Goal: Task Accomplishment & Management: Manage account settings

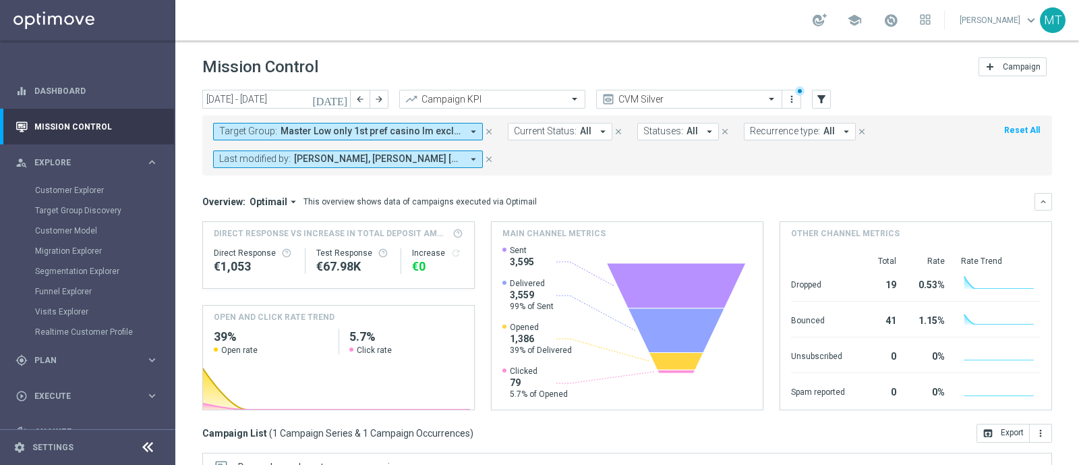
scroll to position [219, 0]
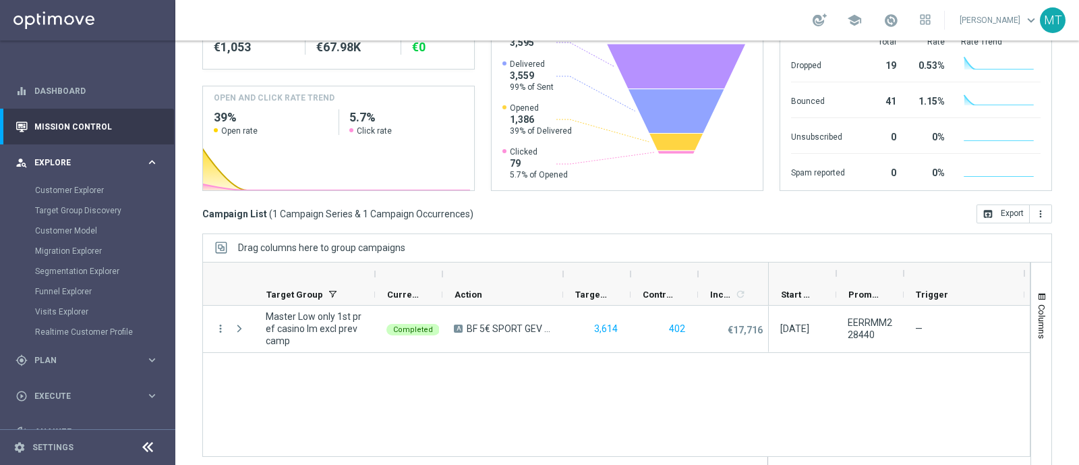
click at [76, 160] on span "Explore" at bounding box center [89, 162] width 111 height 8
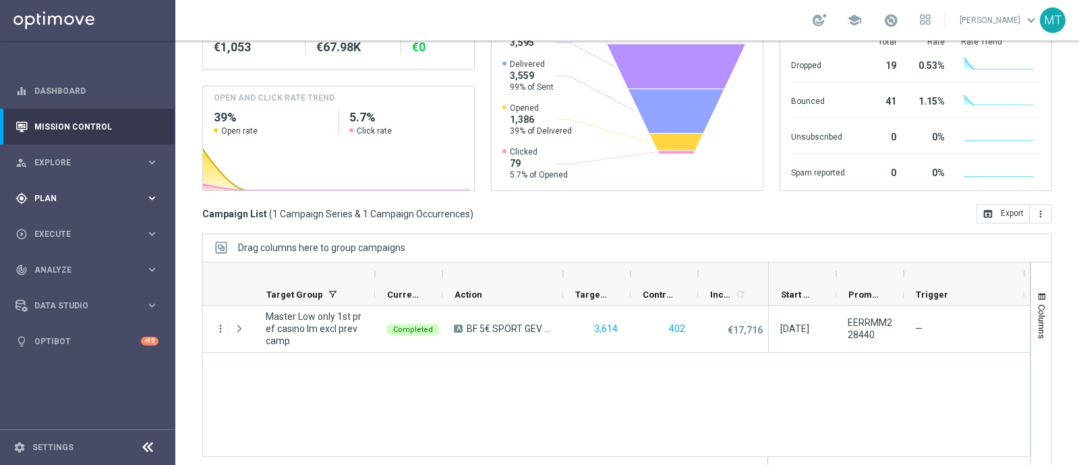
click at [55, 192] on div "gps_fixed Plan" at bounding box center [81, 198] width 130 height 12
click at [71, 223] on link "Target Groups" at bounding box center [87, 226] width 105 height 11
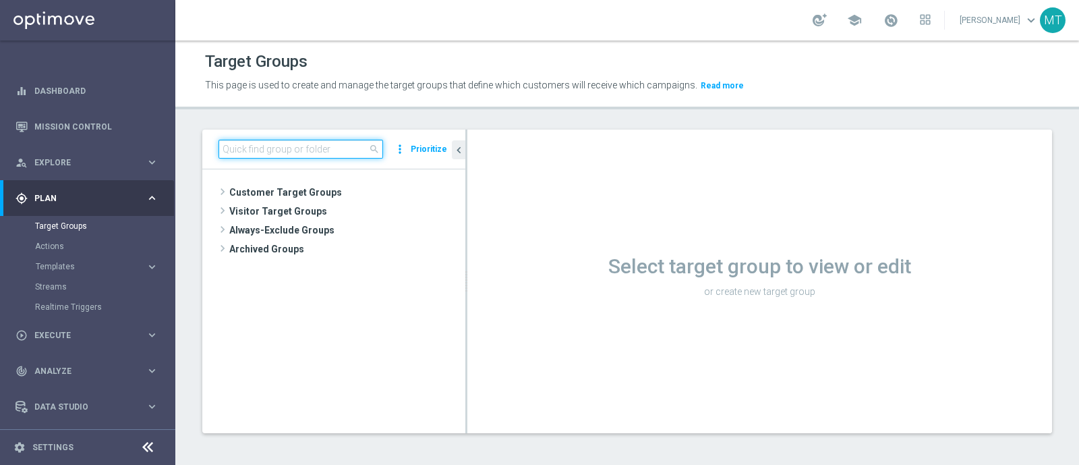
click at [266, 146] on input at bounding box center [300, 149] width 165 height 19
paste input "Master Low only 1st pref betting lm excl prev camp"
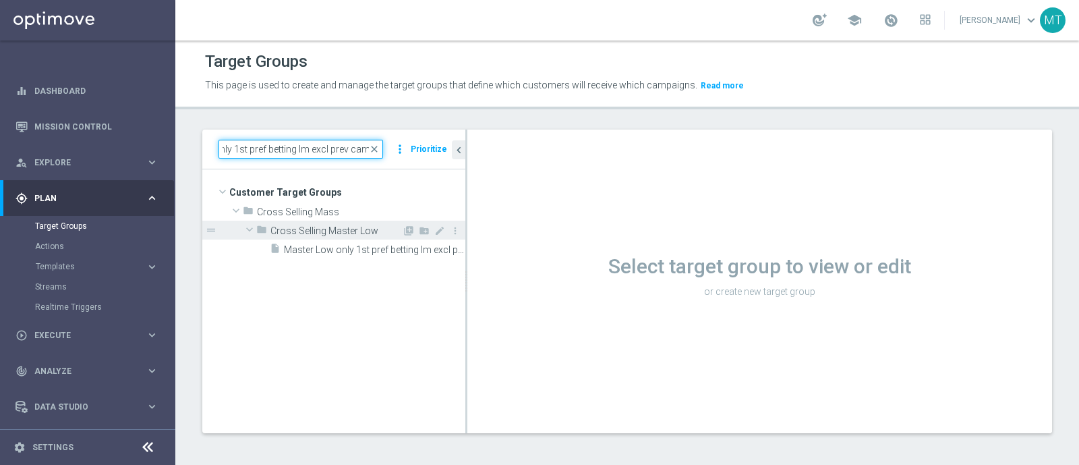
type input "Master Low only 1st pref betting lm excl prev camp"
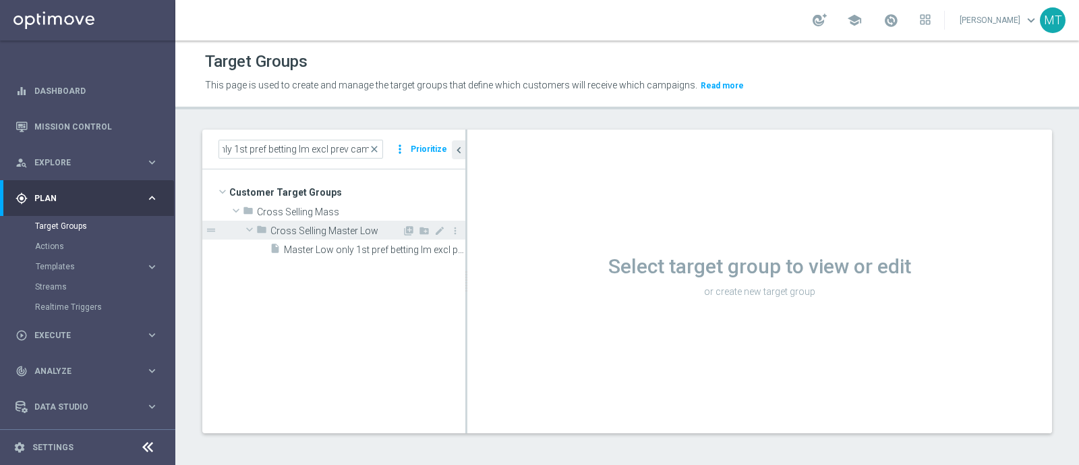
click at [324, 235] on div "folder Cross Selling Master Low" at bounding box center [329, 230] width 146 height 19
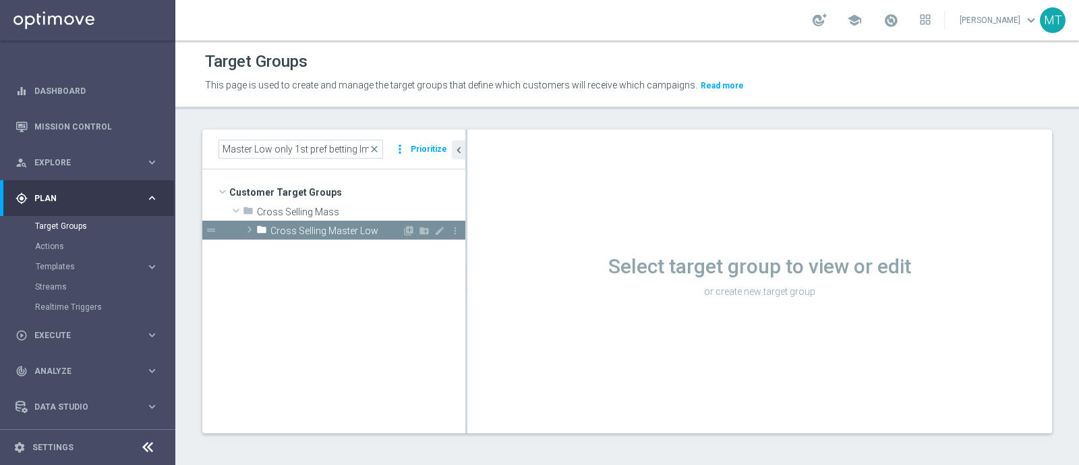
click at [255, 230] on span at bounding box center [249, 229] width 13 height 16
click at [332, 250] on span "Master Low only 1st pref betting lm excl prev camp" at bounding box center [359, 249] width 151 height 11
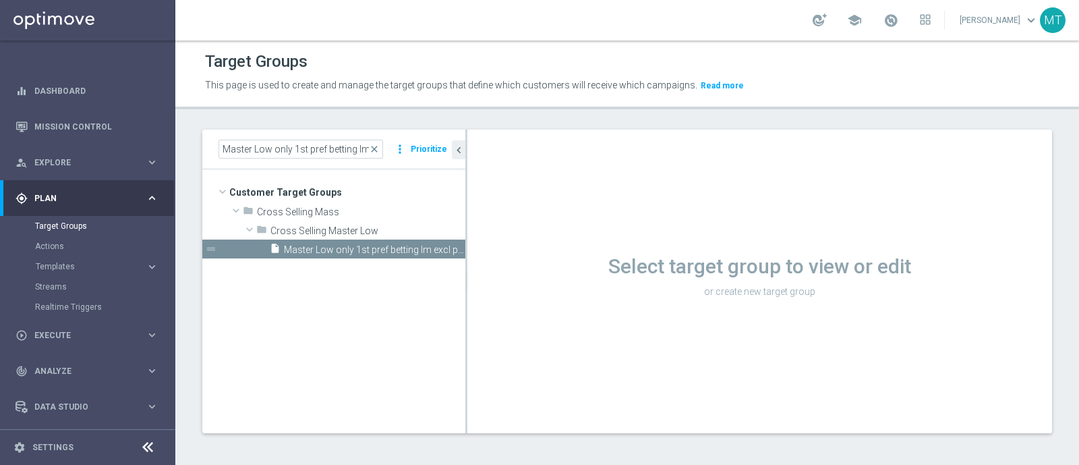
click at [612, 274] on div "Select target group to view or edit or create new target group Loading..." at bounding box center [759, 280] width 585 height 303
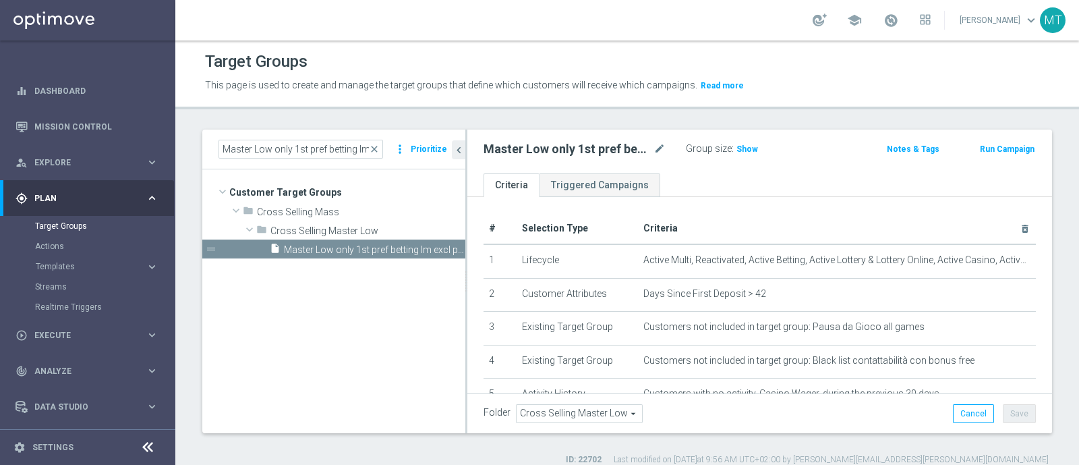
click at [748, 158] on div "Master Low only 1st pref betting lm excl prev camp mode_edit Group size : Show …" at bounding box center [759, 151] width 585 height 44
click at [749, 155] on h3 "Show" at bounding box center [747, 149] width 24 height 15
click at [380, 148] on span "close" at bounding box center [374, 149] width 11 height 11
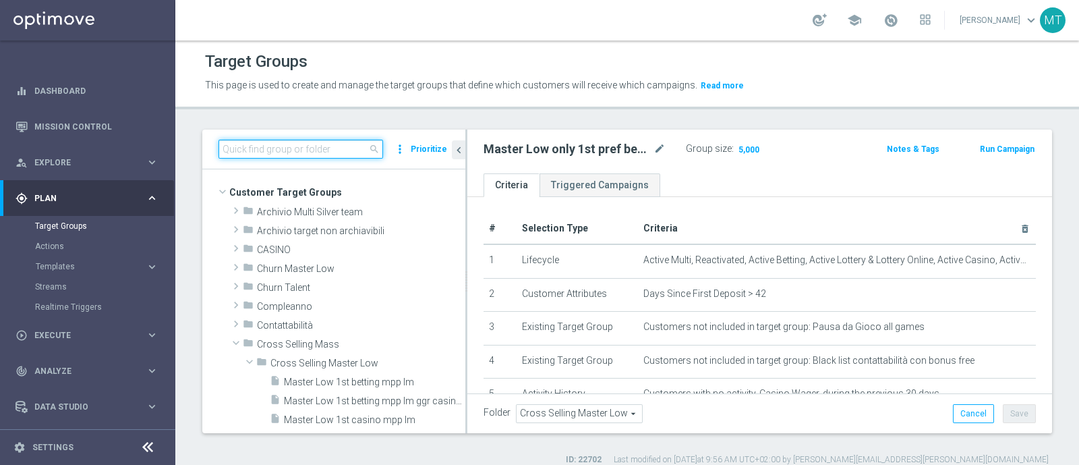
click at [339, 146] on input at bounding box center [300, 149] width 165 height 19
paste input "Master Low only 1st pref lotteries & other lm excl prev camp"
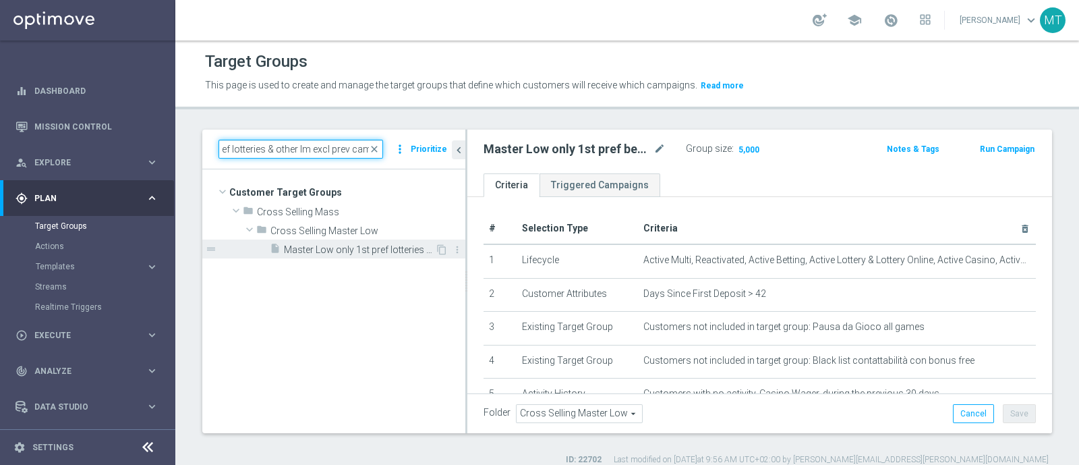
type input "Master Low only 1st pref lotteries & other lm excl prev camp"
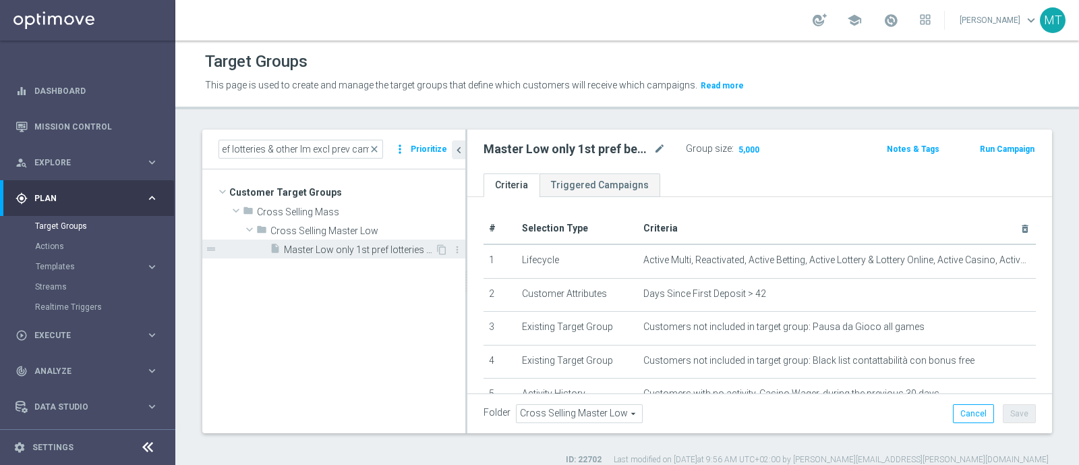
click at [330, 250] on span "Master Low only 1st pref lotteries & other lm excl prev camp" at bounding box center [359, 249] width 151 height 11
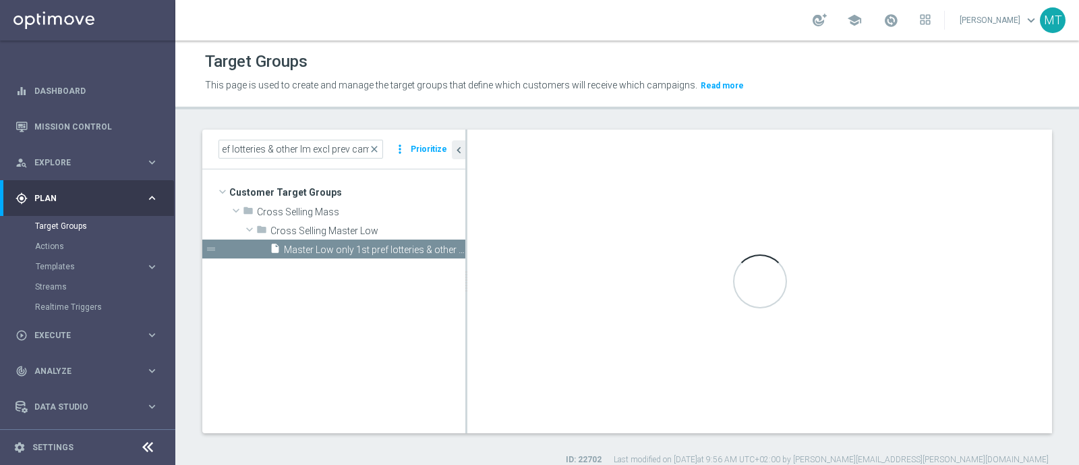
scroll to position [0, 0]
checkbox input "true"
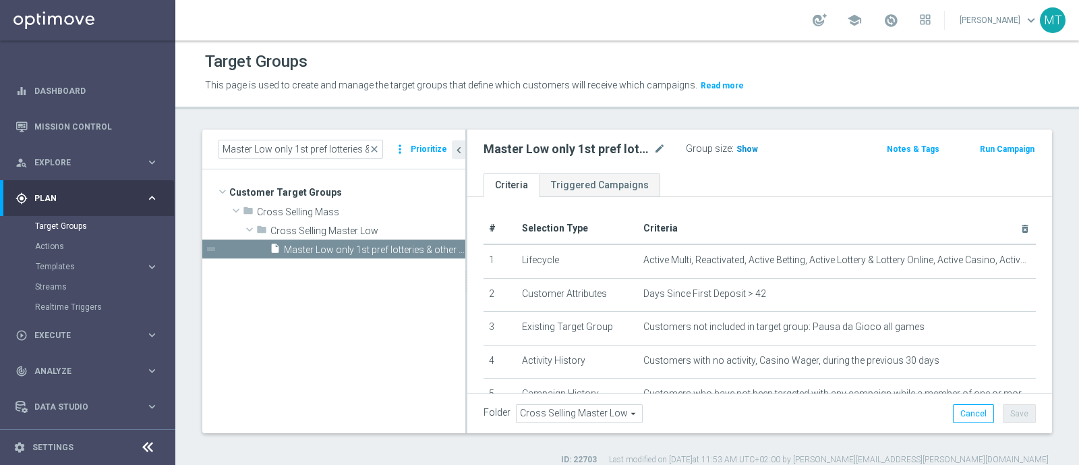
click at [746, 144] on span "Show" at bounding box center [747, 148] width 22 height 9
click at [376, 152] on span "close" at bounding box center [374, 149] width 11 height 11
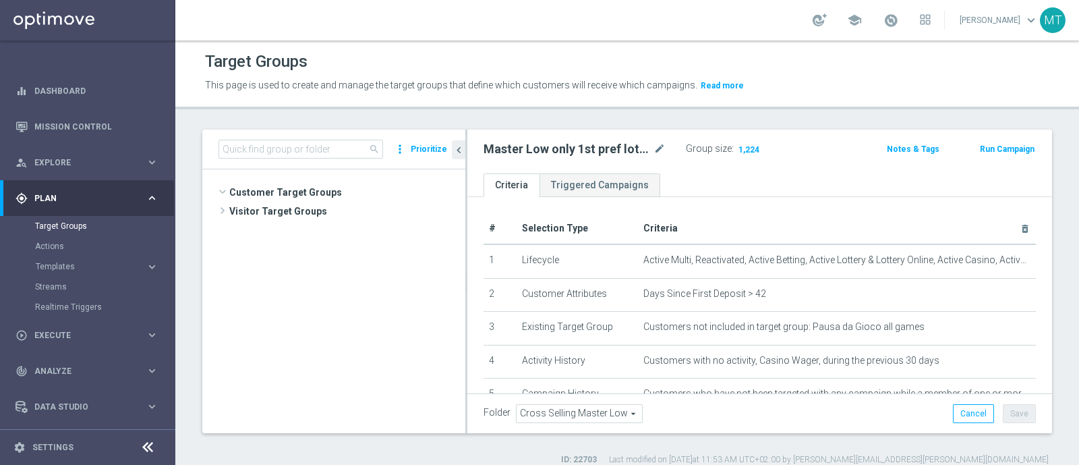
scroll to position [148, 0]
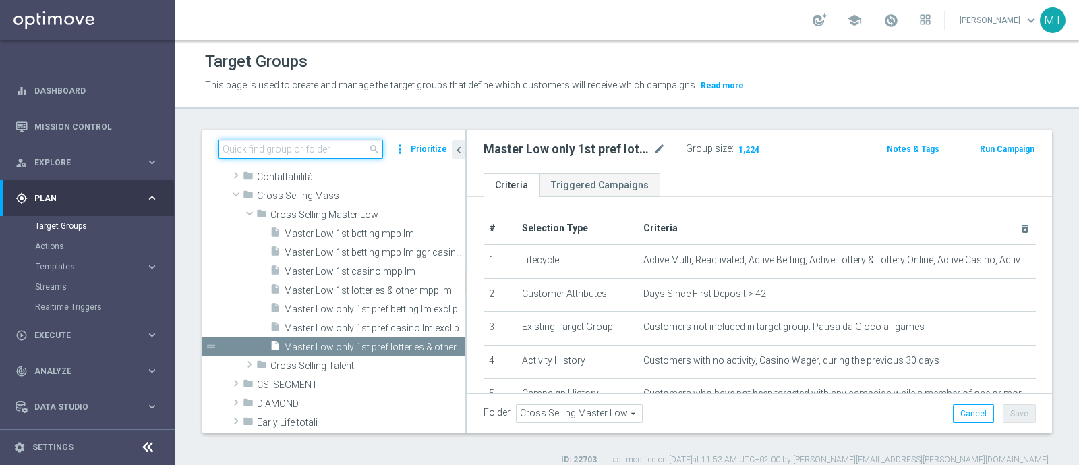
click at [336, 152] on input at bounding box center [300, 149] width 165 height 19
paste input "Master Low only 1st pref casino lm excl prev camp"
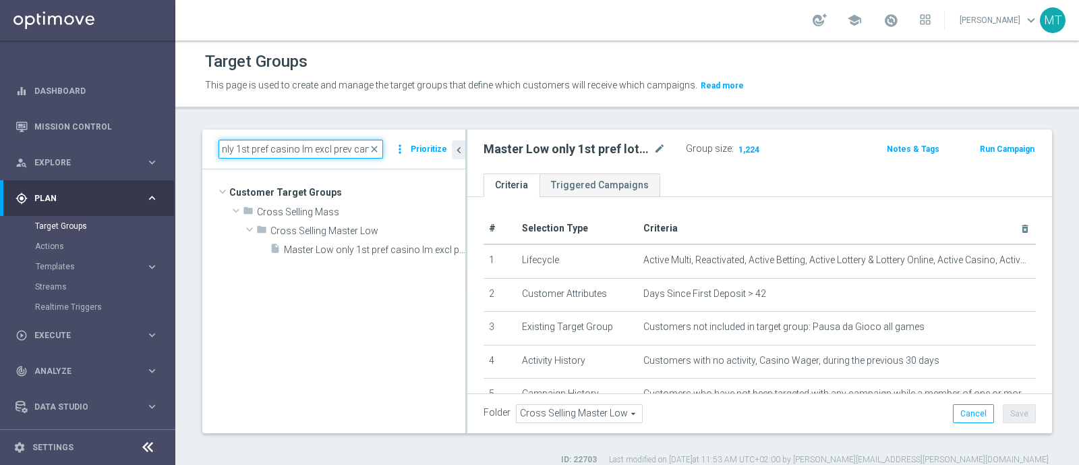
scroll to position [0, 0]
type input "Master Low only 1st pref casino lm excl prev camp"
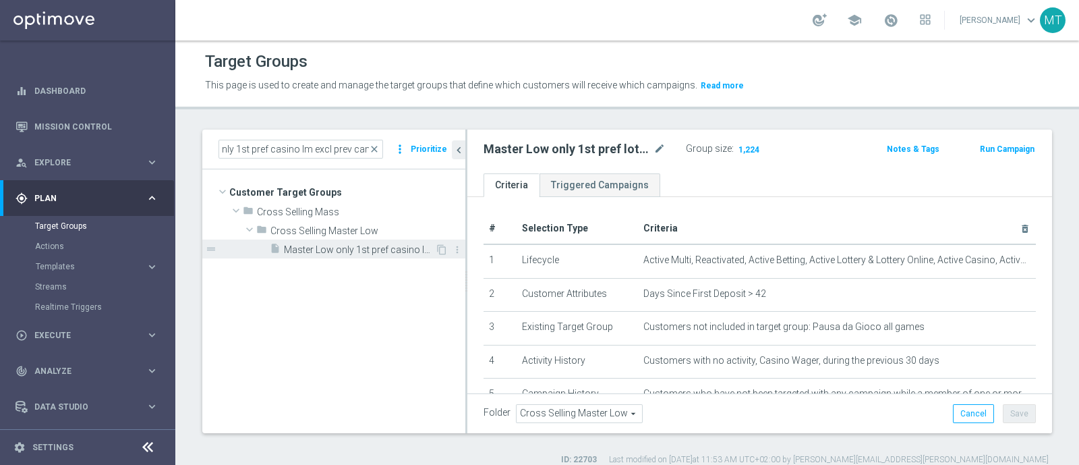
click at [376, 251] on span "Master Low only 1st pref casino lm excl prev camp" at bounding box center [359, 249] width 151 height 11
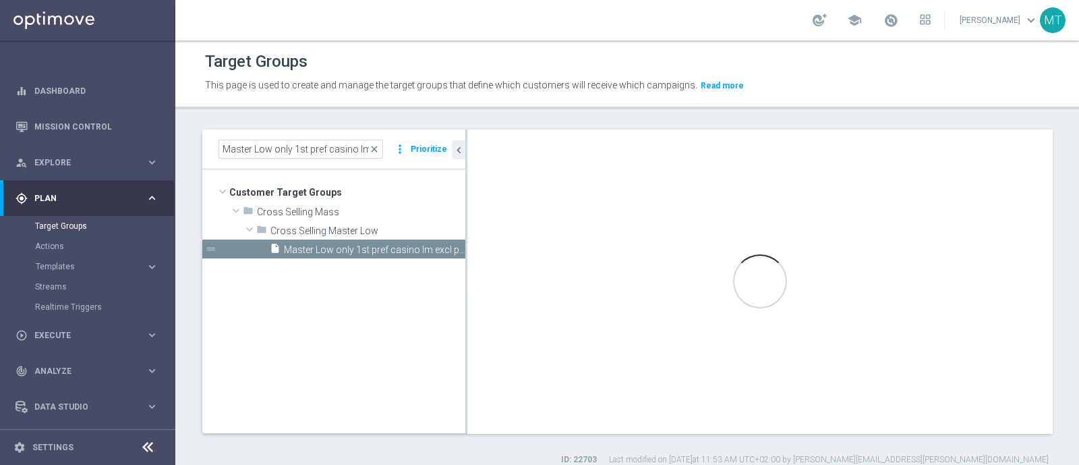
checkbox input "false"
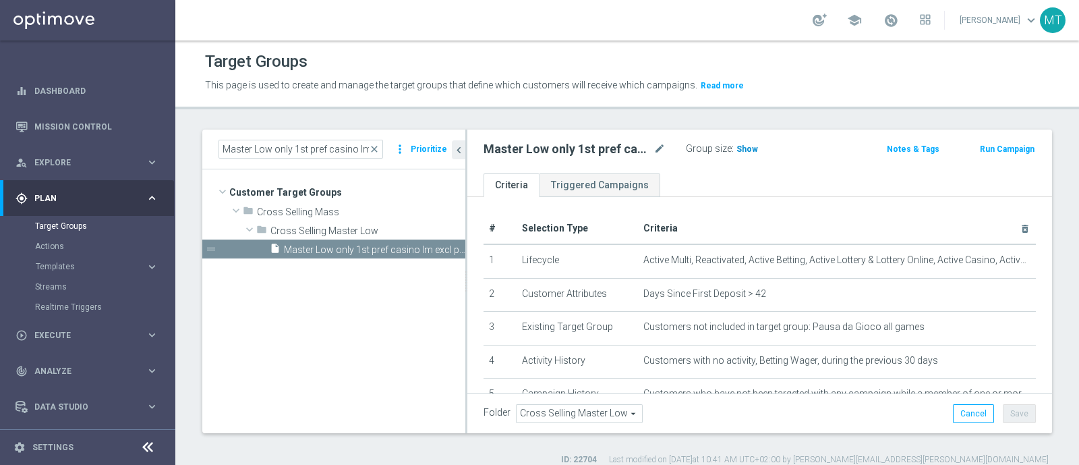
click at [737, 148] on span "Show" at bounding box center [747, 148] width 22 height 9
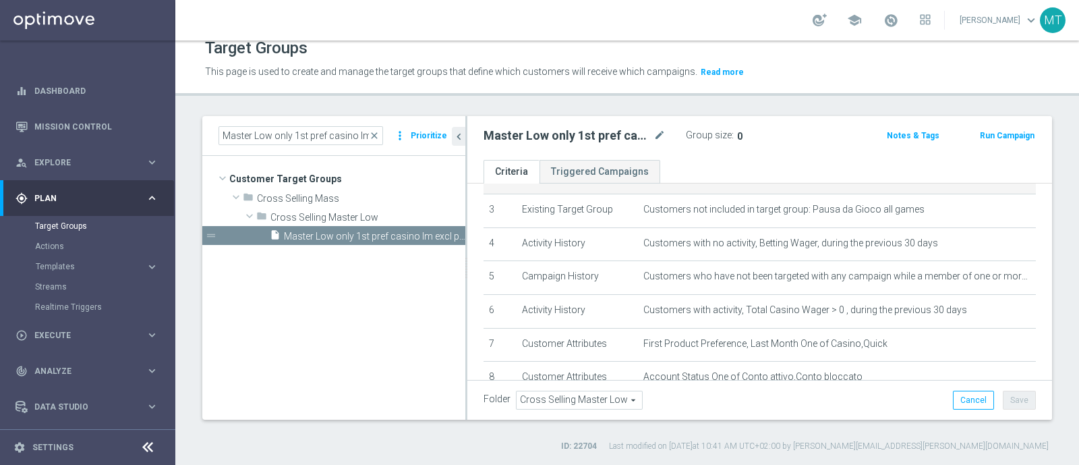
scroll to position [105, 0]
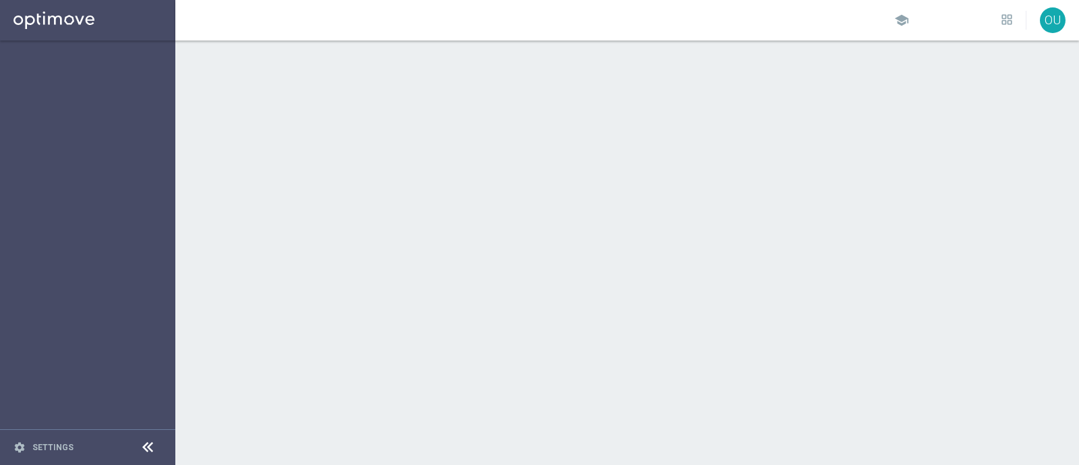
drag, startPoint x: 0, startPoint y: 0, endPoint x: 247, endPoint y: 22, distance: 248.5
click at [247, 22] on div "school OU" at bounding box center [627, 20] width 904 height 40
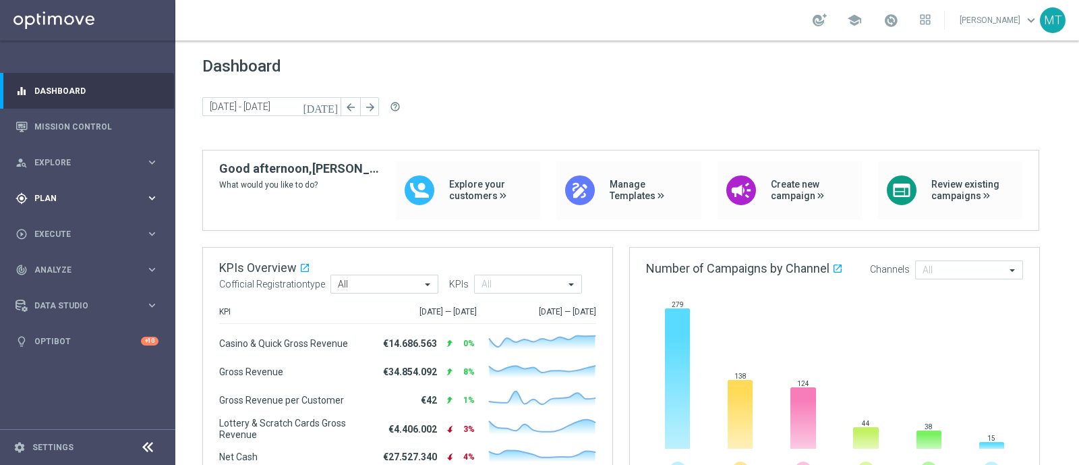
click at [90, 194] on span "Plan" at bounding box center [89, 198] width 111 height 8
click at [67, 224] on link "Target Groups" at bounding box center [87, 226] width 105 height 11
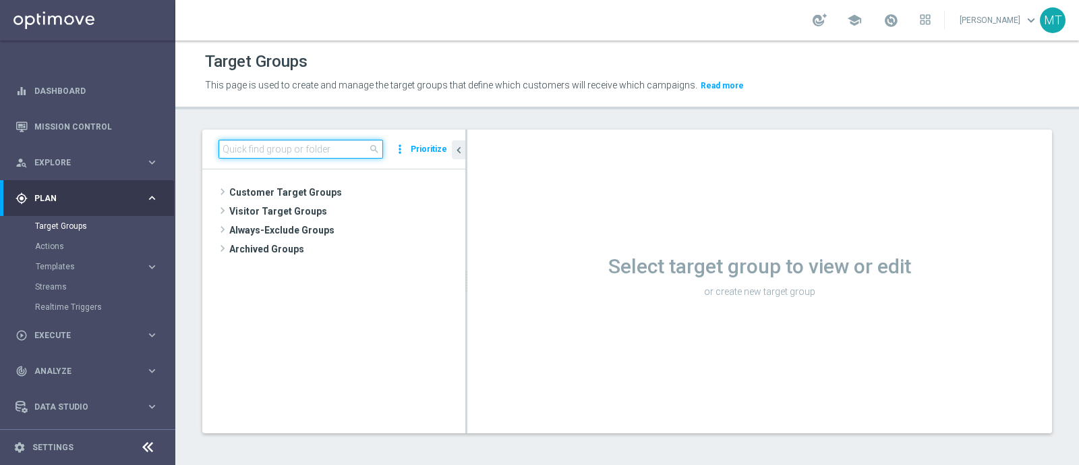
click at [274, 153] on input at bounding box center [300, 149] width 165 height 19
paste input "Master Low only 1st pref casino lm excl prev camp"
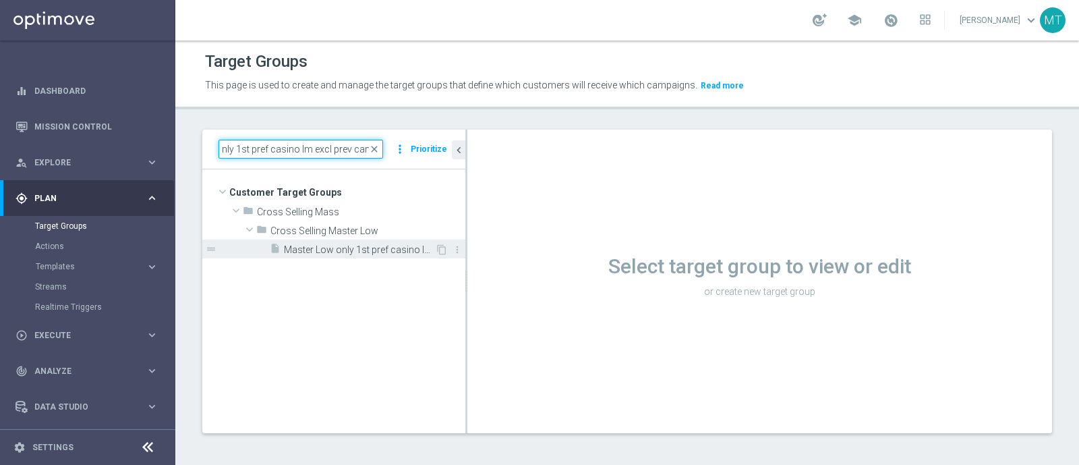
type input "Master Low only 1st pref casino lm excl prev camp"
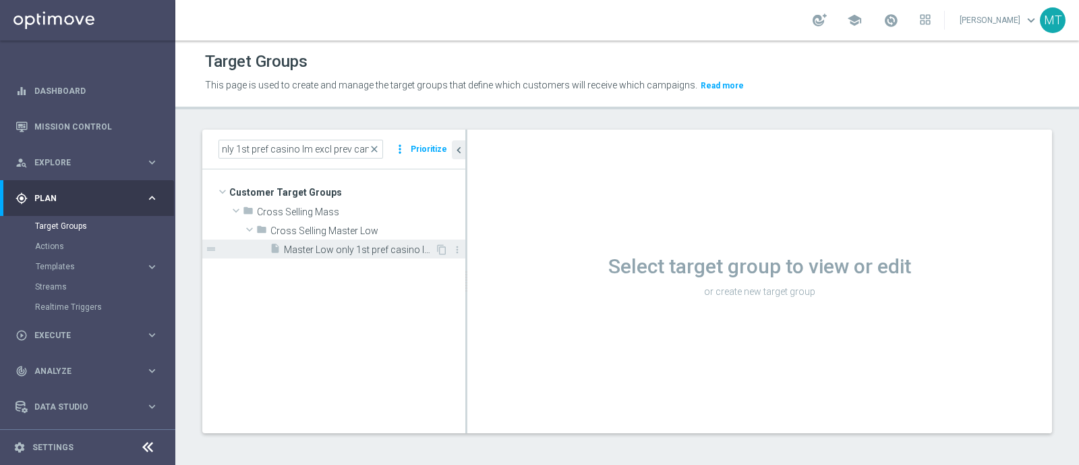
click at [310, 256] on div "insert_drive_file Master Low only 1st pref casino lm excl prev camp" at bounding box center [352, 248] width 165 height 19
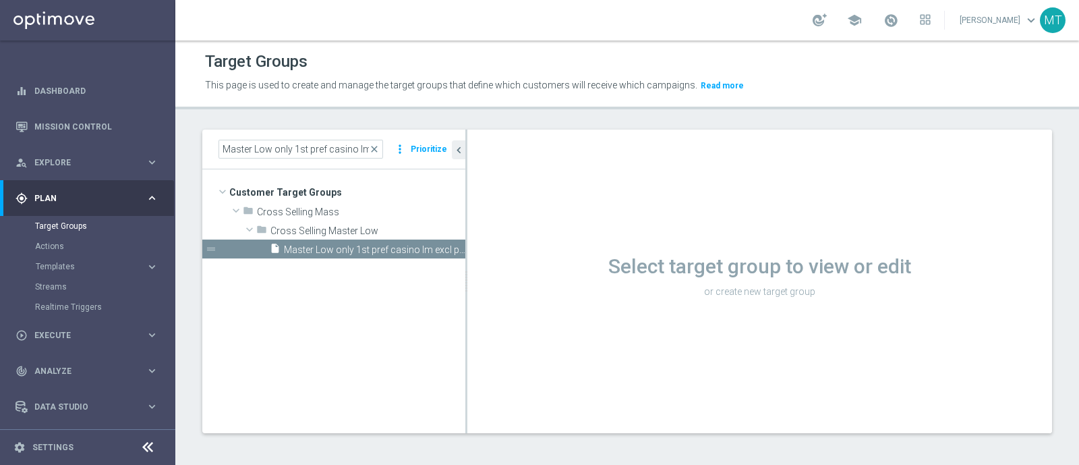
click at [0, 0] on div "Loading..." at bounding box center [0, 0] width 0 height 0
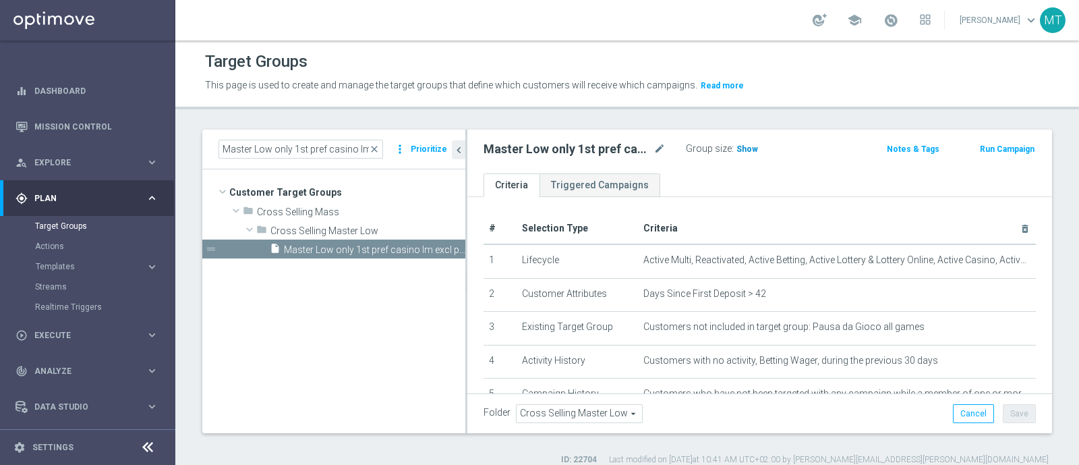
click at [741, 146] on span "Show" at bounding box center [747, 148] width 22 height 9
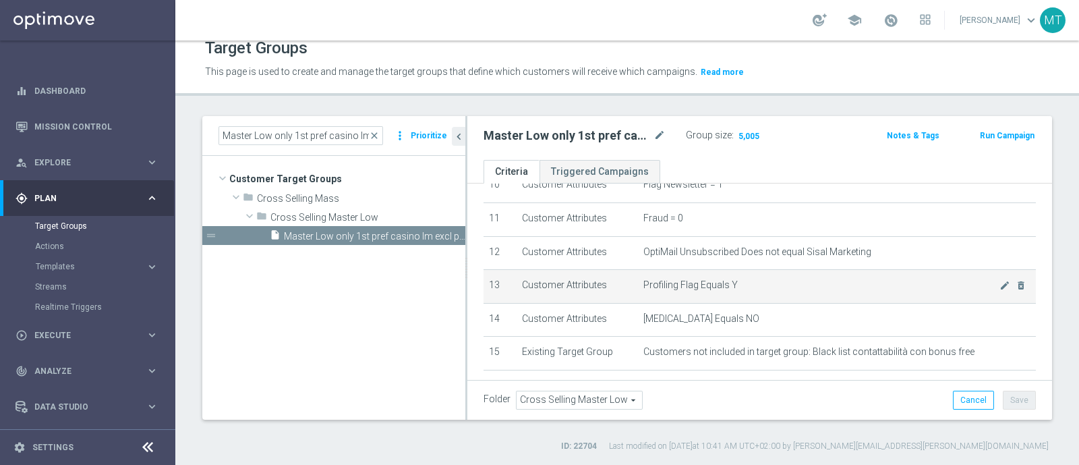
scroll to position [340, 0]
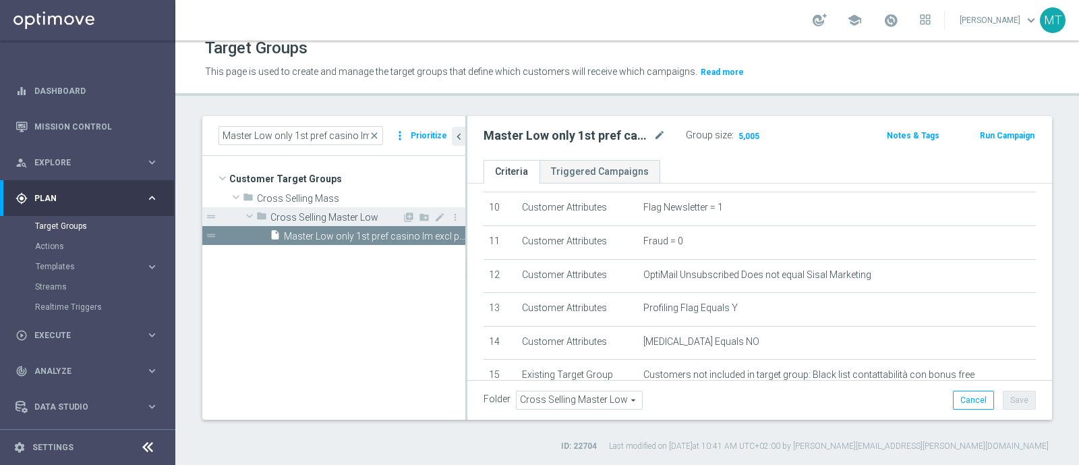
click at [300, 220] on span "Cross Selling Master Low" at bounding box center [335, 217] width 131 height 11
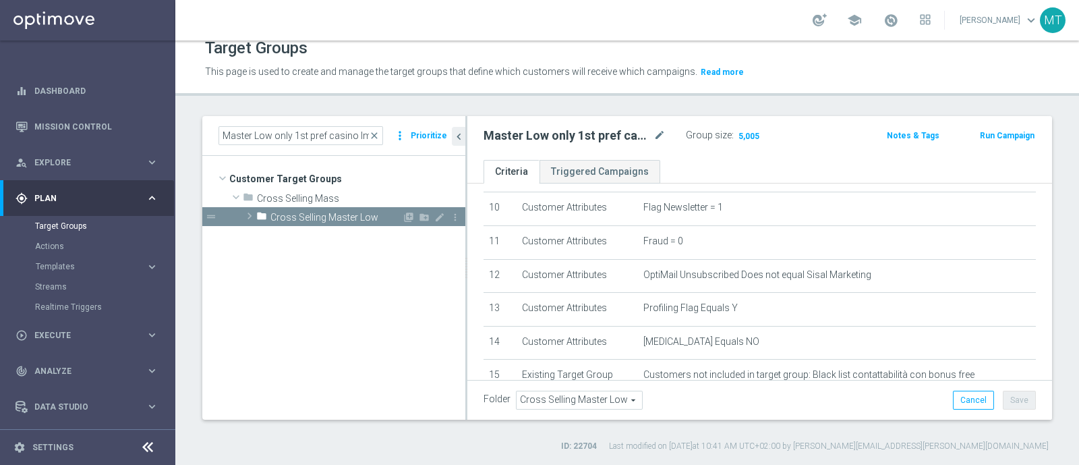
click at [300, 220] on span "Cross Selling Master Low" at bounding box center [335, 217] width 131 height 11
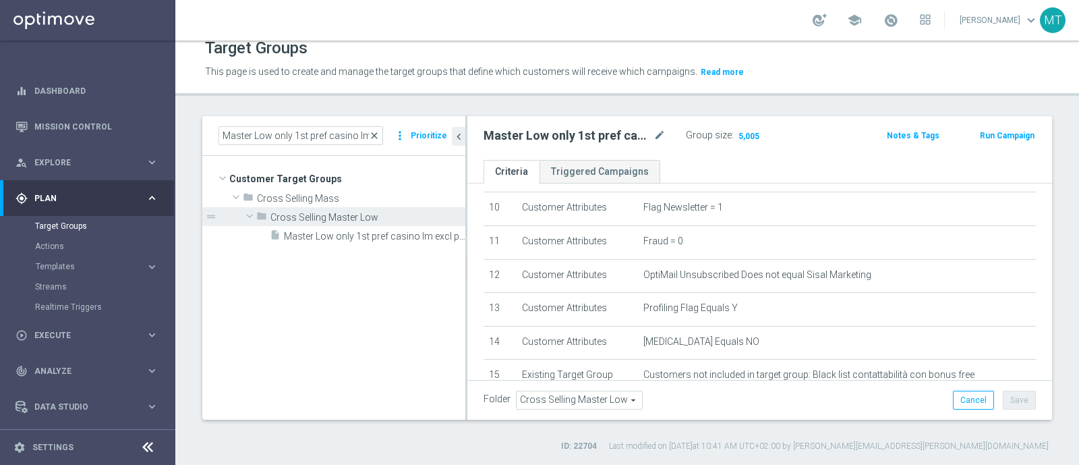
click at [376, 136] on span "close" at bounding box center [374, 135] width 11 height 11
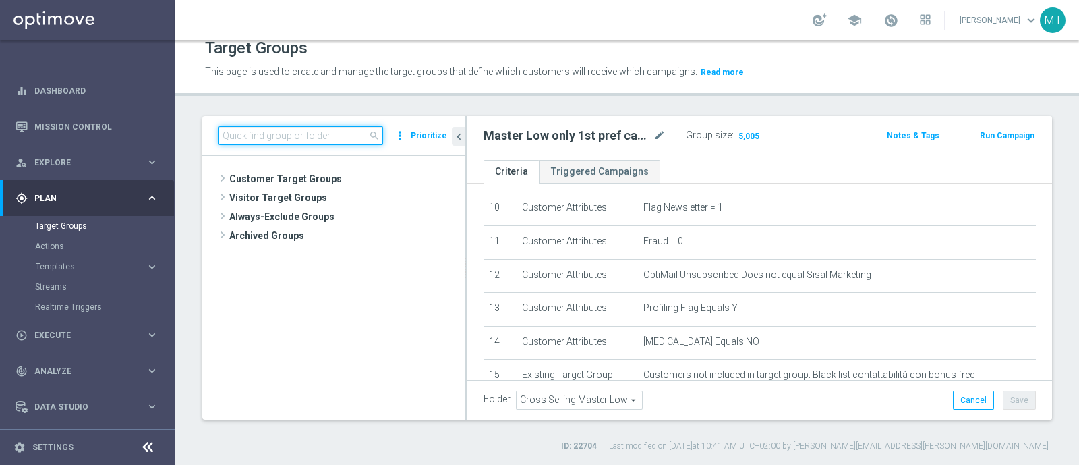
click at [287, 137] on input at bounding box center [300, 135] width 165 height 19
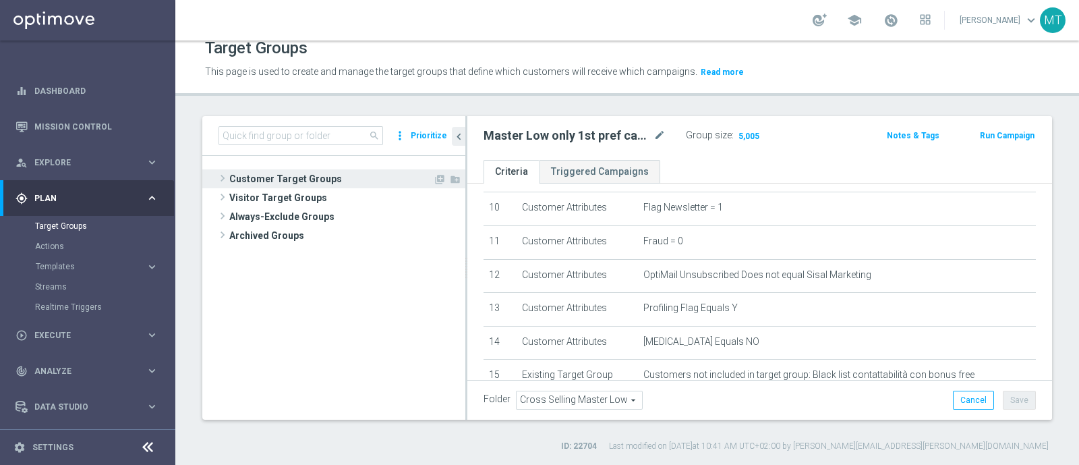
click at [221, 173] on span at bounding box center [222, 178] width 13 height 16
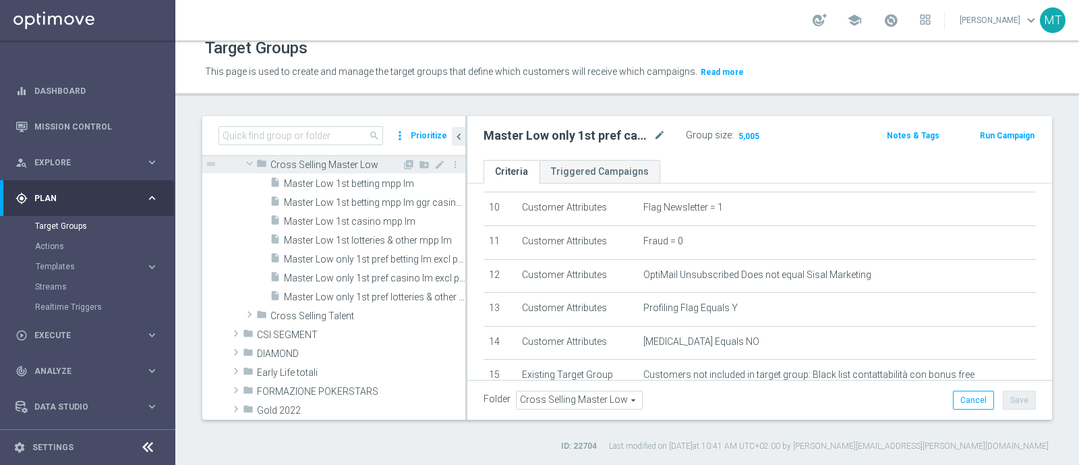
scroll to position [158, 0]
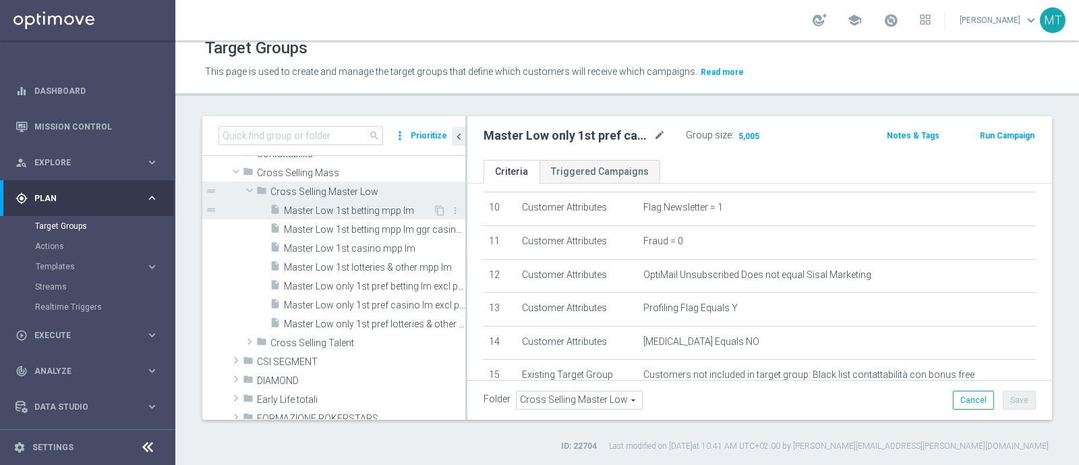
click at [345, 214] on span "Master Low 1st betting mpp lm" at bounding box center [358, 210] width 149 height 11
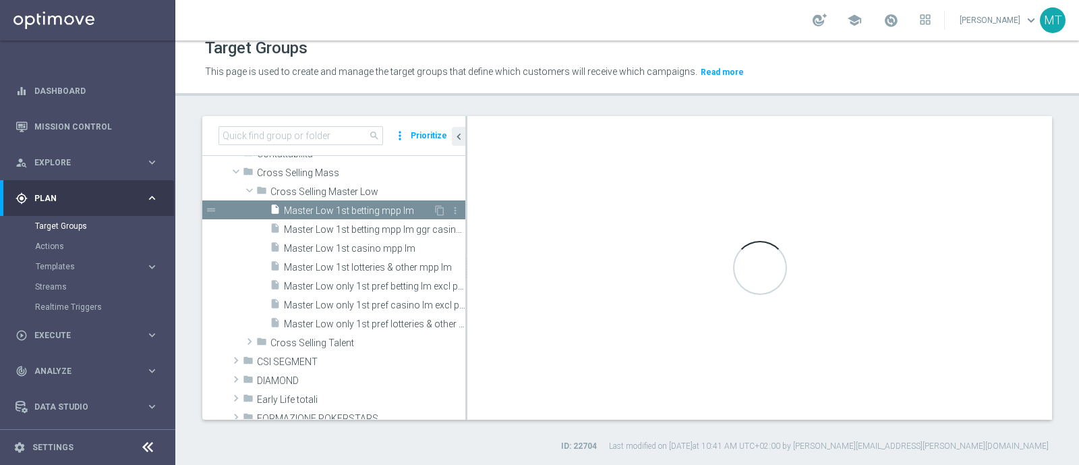
scroll to position [44, 0]
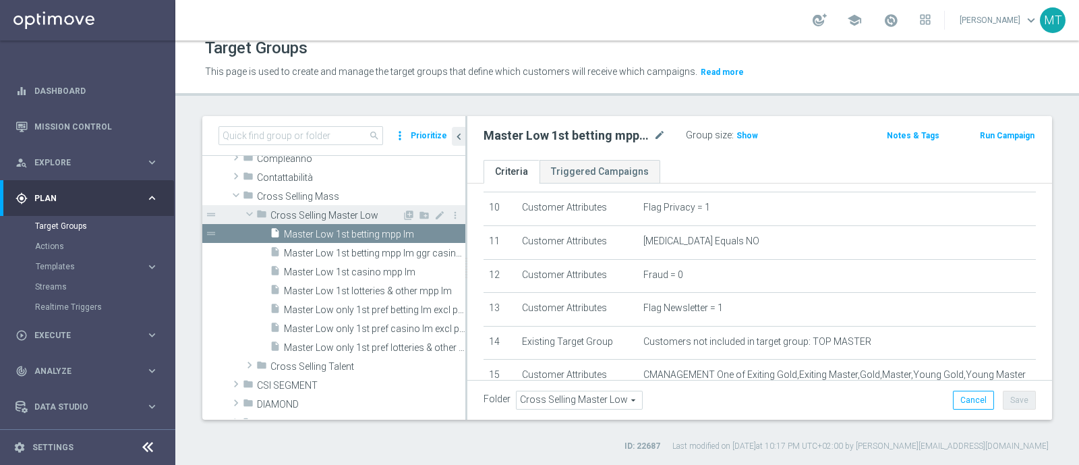
scroll to position [135, 0]
click at [368, 248] on span "Master Low 1st betting mpp lm ggr casino l3m > 0" at bounding box center [359, 252] width 151 height 11
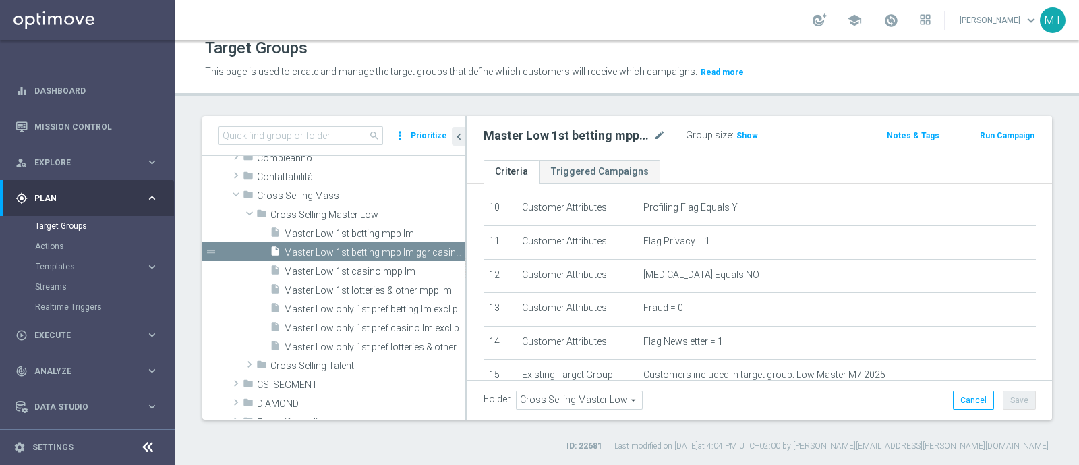
click at [724, 142] on div "Group size : Show" at bounding box center [753, 135] width 135 height 19
click at [736, 136] on span "Show" at bounding box center [747, 135] width 22 height 9
click at [900, 16] on link at bounding box center [891, 21] width 18 height 22
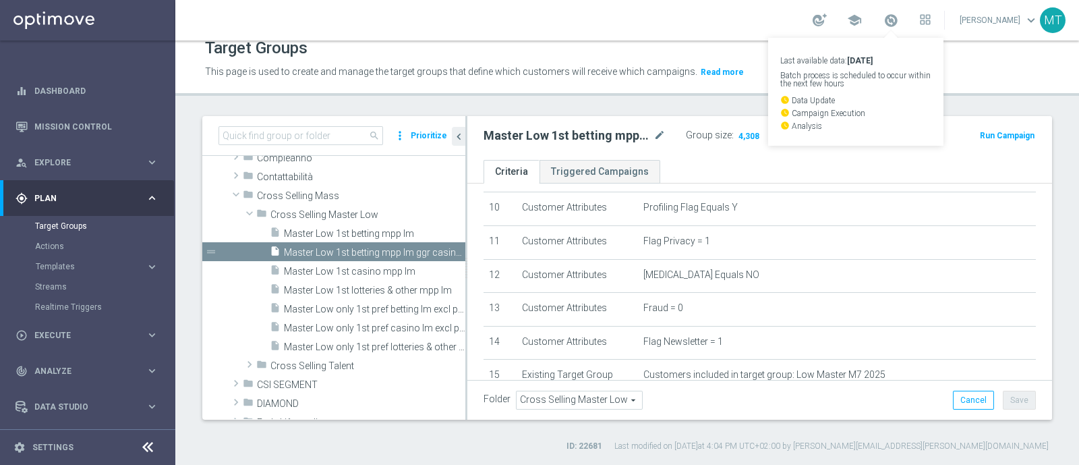
click at [900, 16] on link "Last available data: 6 Sep 2025 Batch process is scheduled to occur within the …" at bounding box center [891, 21] width 18 height 22
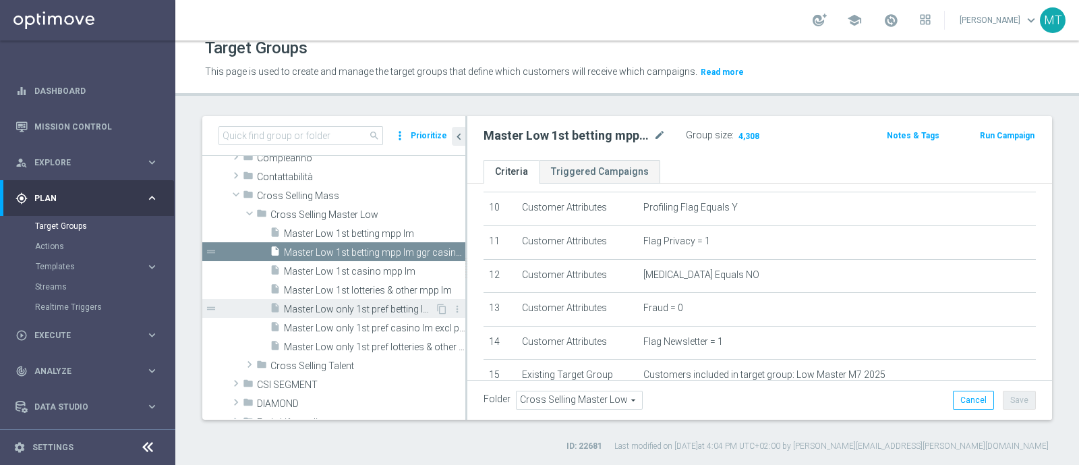
click at [341, 307] on span "Master Low only 1st pref betting lm excl prev camp" at bounding box center [359, 308] width 151 height 11
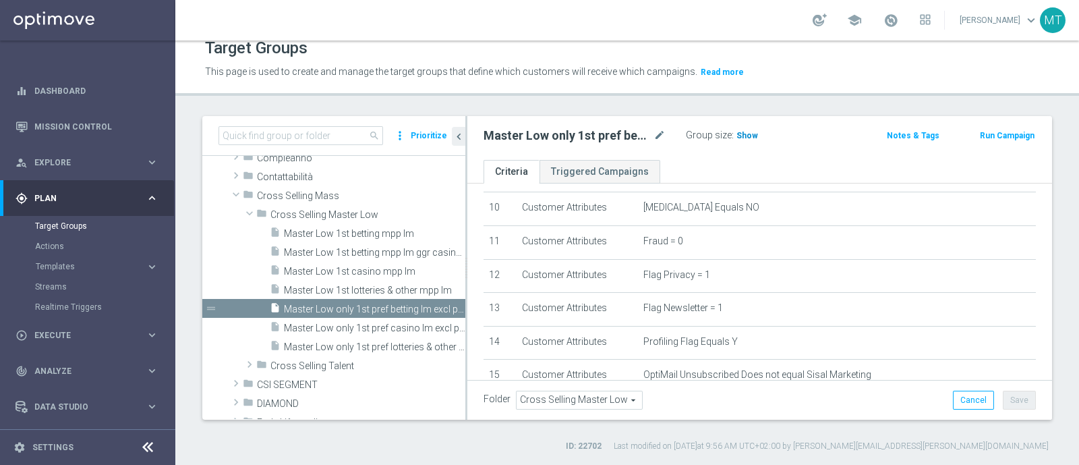
click at [744, 131] on span "Show" at bounding box center [747, 135] width 22 height 9
click at [359, 328] on span "Master Low only 1st pref casino lm excl prev camp" at bounding box center [359, 327] width 151 height 11
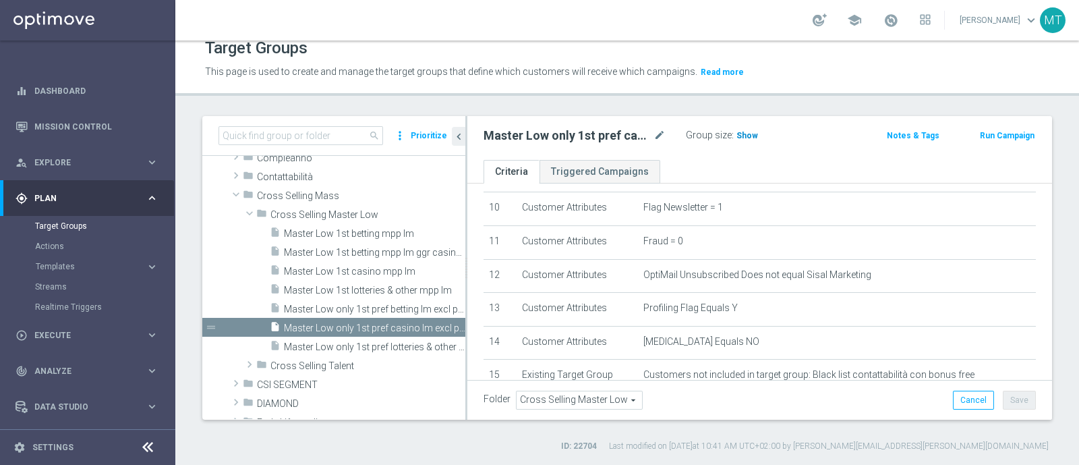
click at [736, 135] on span "Show" at bounding box center [747, 135] width 22 height 9
